Goal: Task Accomplishment & Management: Complete application form

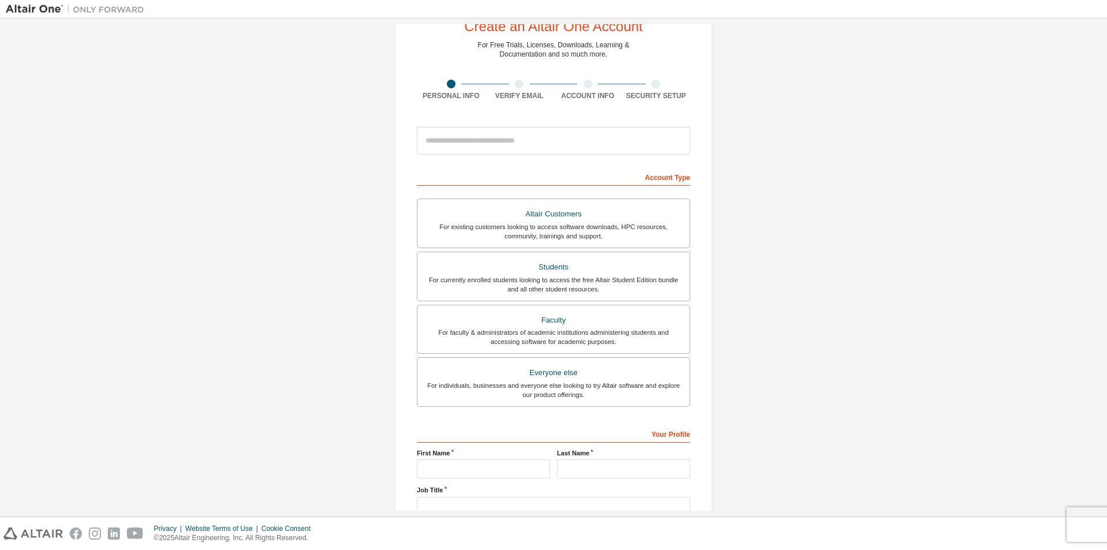
scroll to position [58, 0]
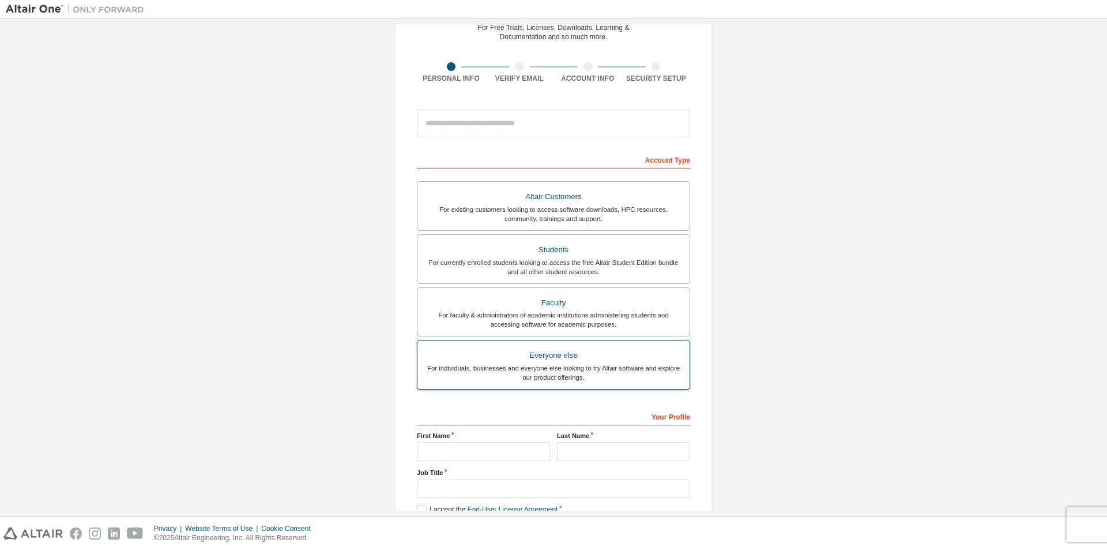
click at [556, 389] on label "Everyone else For individuals, businesses and everyone else looking to try Alta…" at bounding box center [553, 365] width 273 height 50
click at [730, 362] on div "Create an Altair One Account For Free Trials, Licenses, Downloads, Learning & D…" at bounding box center [554, 272] width 1096 height 611
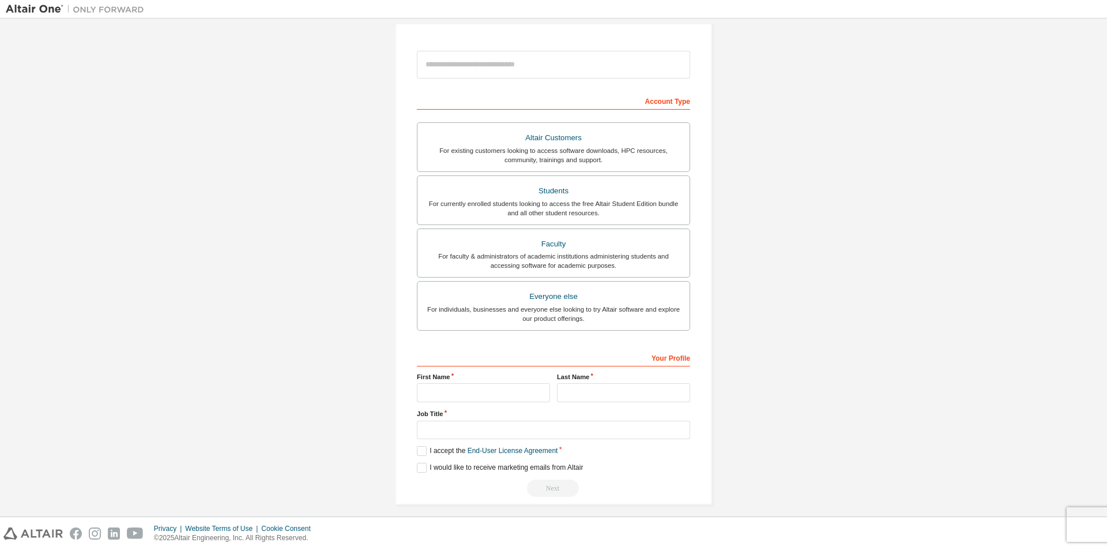
scroll to position [125, 0]
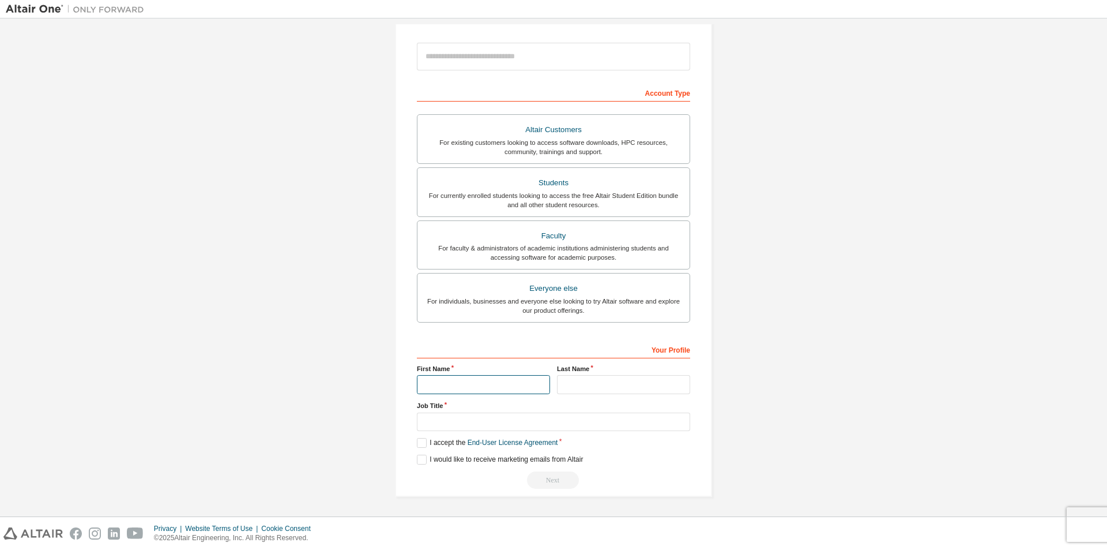
click at [472, 382] on input "text" at bounding box center [483, 384] width 133 height 19
click at [580, 388] on input "text" at bounding box center [623, 384] width 133 height 19
click at [550, 426] on input "text" at bounding box center [553, 421] width 273 height 19
click at [438, 487] on div "Next" at bounding box center [553, 479] width 273 height 17
click at [422, 440] on label "I accept the End-User License Agreement" at bounding box center [487, 443] width 141 height 10
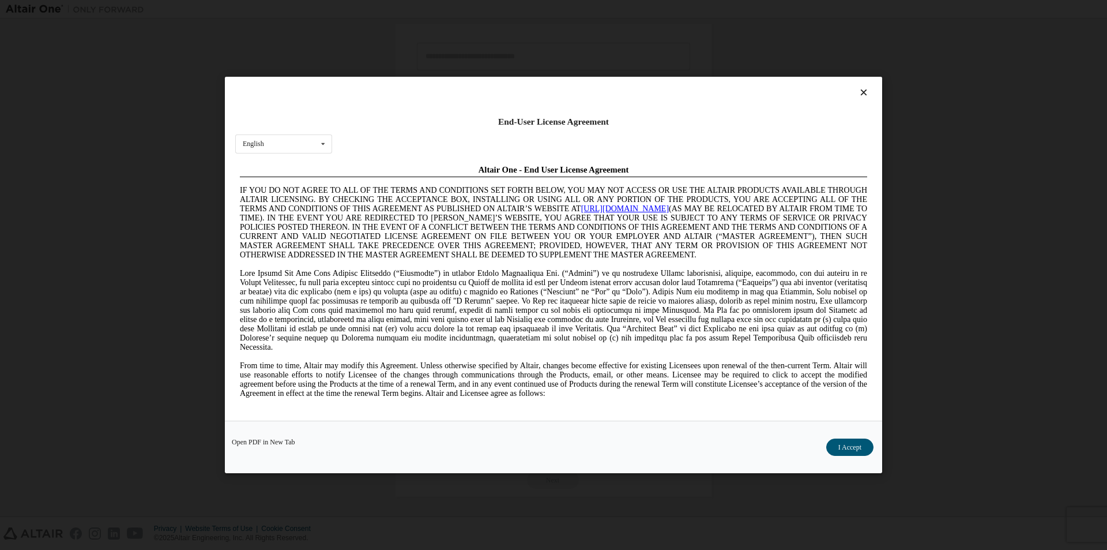
scroll to position [0, 0]
click at [841, 448] on button "I Accept" at bounding box center [849, 446] width 47 height 17
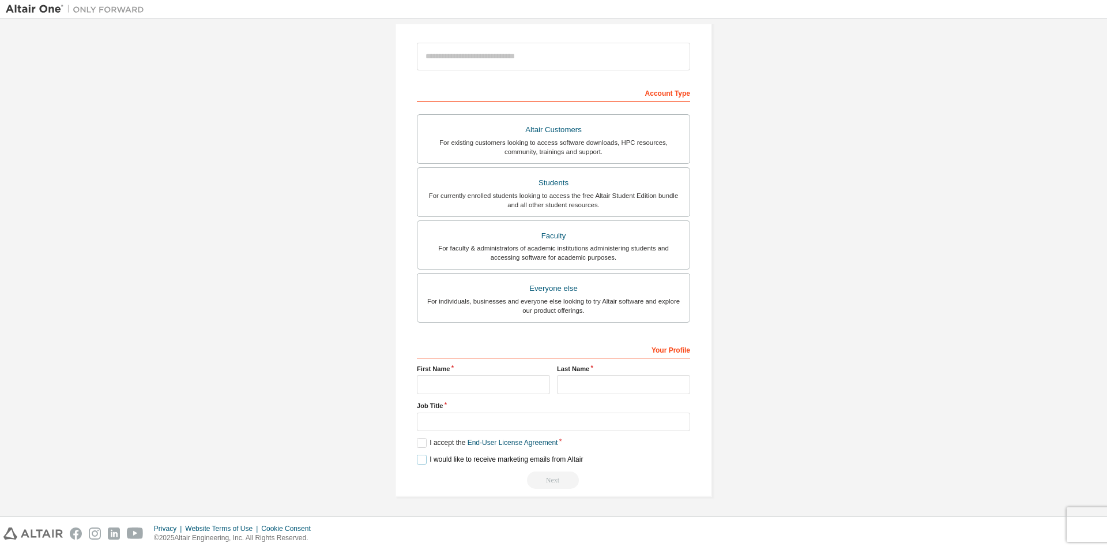
click at [420, 461] on label "I would like to receive marketing emails from Altair" at bounding box center [500, 459] width 166 height 10
click at [421, 459] on label "I would like to receive marketing emails from Altair" at bounding box center [500, 459] width 166 height 10
